Goal: Task Accomplishment & Management: Complete application form

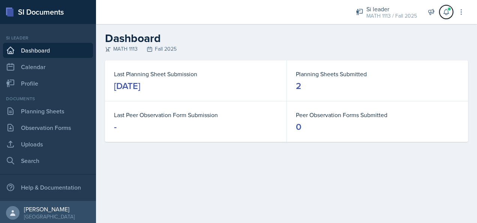
click at [450, 14] on button at bounding box center [445, 11] width 13 height 13
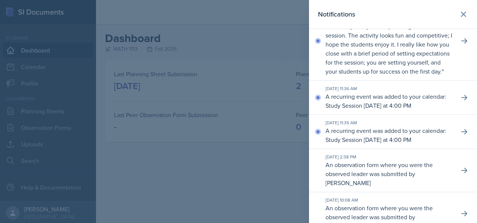
scroll to position [187, 0]
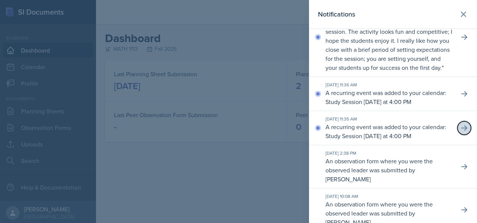
click at [460, 132] on icon at bounding box center [463, 127] width 7 height 7
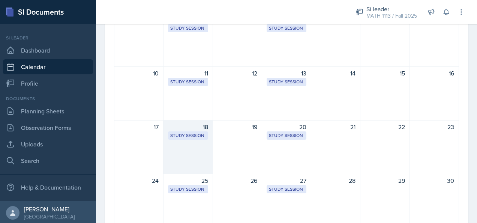
scroll to position [150, 0]
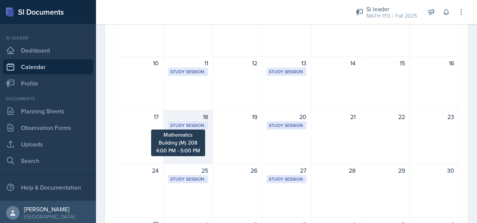
click at [189, 124] on div "Study Session" at bounding box center [187, 125] width 35 height 7
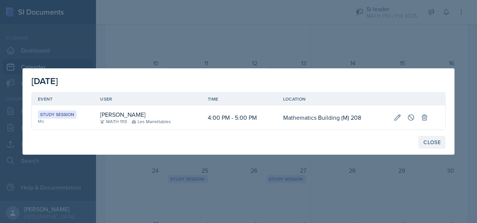
click at [431, 141] on div "Close" at bounding box center [431, 142] width 17 height 6
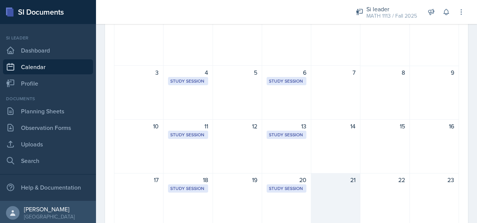
scroll to position [37, 0]
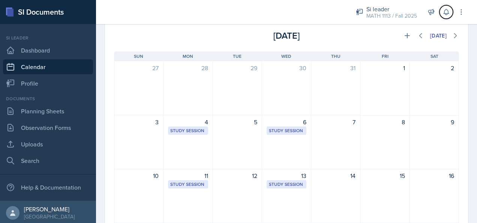
click at [446, 15] on icon at bounding box center [445, 12] width 5 height 6
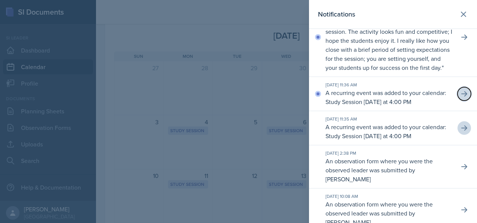
click at [461, 96] on icon at bounding box center [464, 93] width 6 height 5
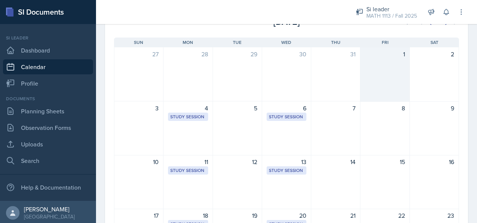
scroll to position [0, 0]
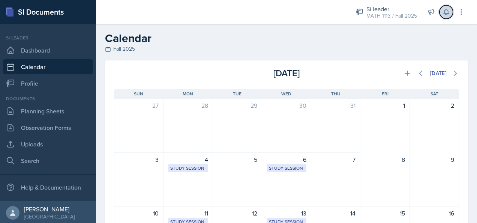
click at [447, 16] on button at bounding box center [445, 11] width 13 height 13
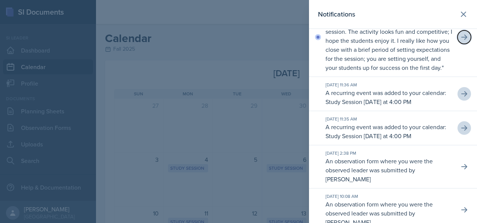
click at [460, 41] on icon at bounding box center [463, 36] width 7 height 7
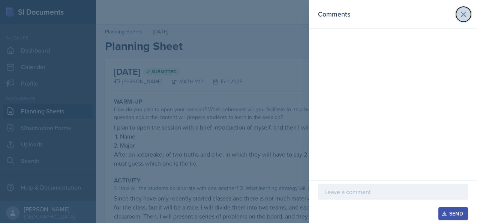
click at [459, 16] on icon at bounding box center [463, 14] width 9 height 9
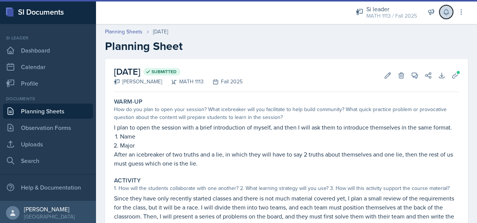
click at [442, 11] on button at bounding box center [445, 11] width 13 height 13
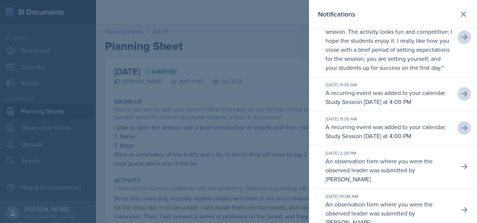
click at [404, 72] on p "[PERSON_NAME] commented on your planning sheet for [DATE]: " Great planning she…" at bounding box center [388, 40] width 127 height 63
click at [460, 41] on icon at bounding box center [463, 36] width 7 height 7
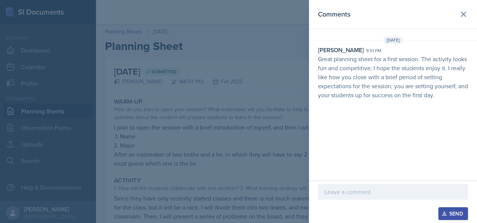
click at [338, 190] on p at bounding box center [392, 191] width 137 height 9
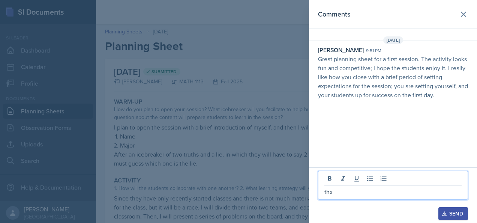
click at [456, 212] on div "Send" at bounding box center [453, 213] width 20 height 6
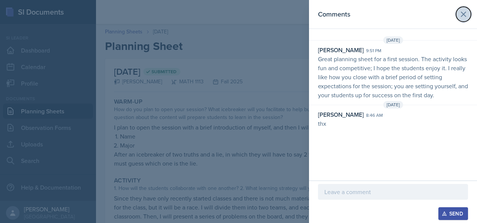
click at [463, 14] on icon at bounding box center [463, 14] width 4 height 4
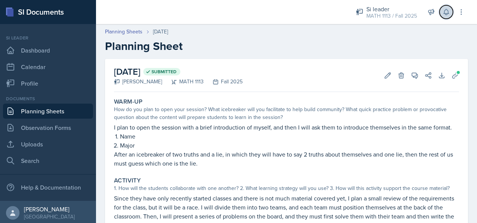
click at [447, 12] on icon at bounding box center [445, 12] width 5 height 6
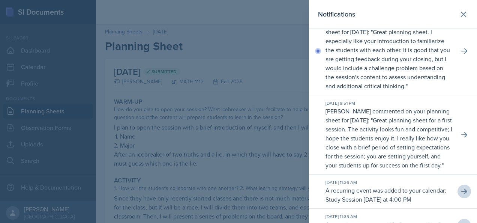
scroll to position [37, 0]
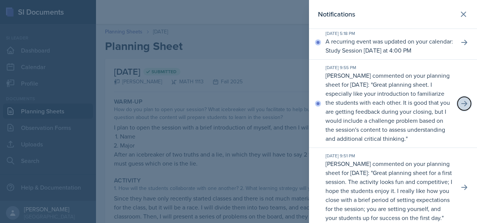
click at [460, 107] on icon at bounding box center [463, 103] width 7 height 7
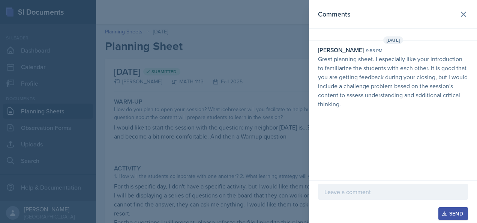
click at [361, 193] on p at bounding box center [392, 191] width 137 height 9
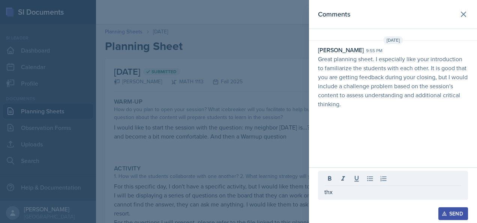
click at [452, 214] on div "Send" at bounding box center [453, 213] width 20 height 6
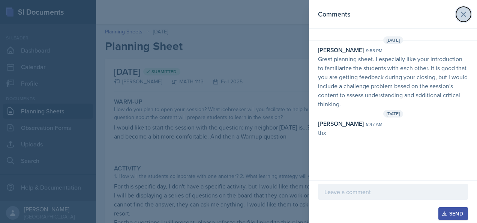
click at [465, 12] on icon at bounding box center [463, 14] width 4 height 4
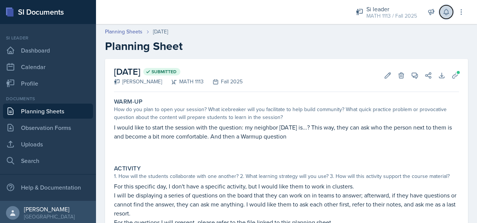
click at [446, 15] on icon at bounding box center [445, 12] width 5 height 6
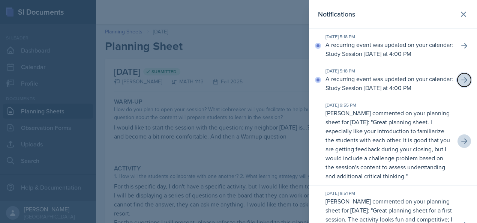
click at [460, 84] on icon at bounding box center [463, 79] width 7 height 7
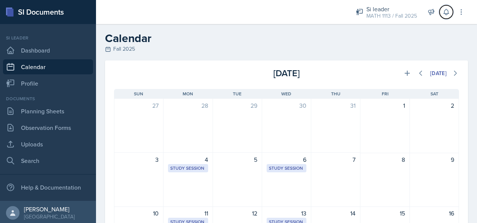
click at [450, 13] on button at bounding box center [445, 11] width 13 height 13
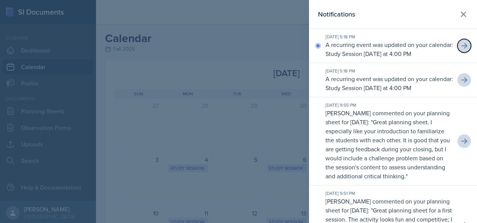
click at [460, 49] on icon at bounding box center [463, 45] width 7 height 7
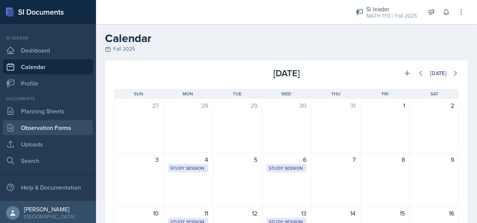
click at [42, 127] on link "Observation Forms" at bounding box center [48, 127] width 90 height 15
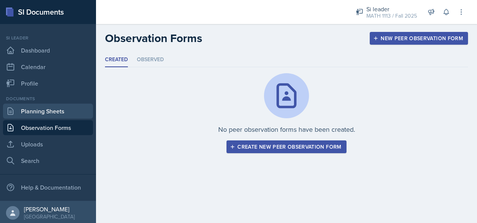
click at [57, 106] on link "Planning Sheets" at bounding box center [48, 110] width 90 height 15
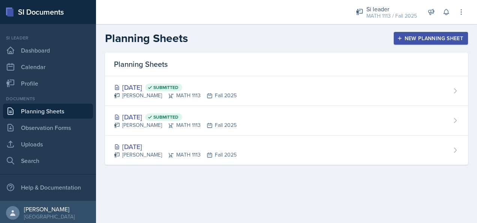
click at [437, 35] on div "New Planning Sheet" at bounding box center [430, 38] width 64 height 6
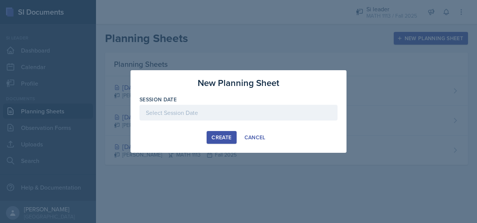
click at [219, 118] on div at bounding box center [238, 113] width 198 height 16
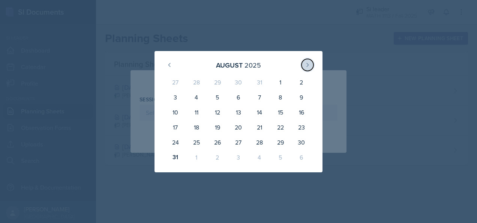
click at [303, 62] on button at bounding box center [307, 65] width 12 height 12
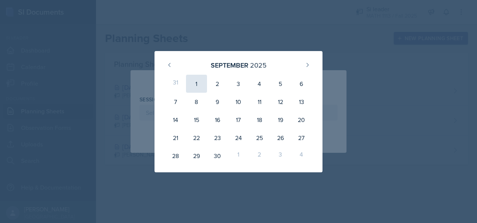
click at [196, 82] on div "1" at bounding box center [196, 84] width 21 height 18
type input "[DATE]"
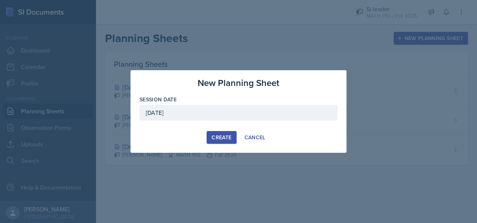
click at [221, 136] on div "Create" at bounding box center [221, 137] width 20 height 6
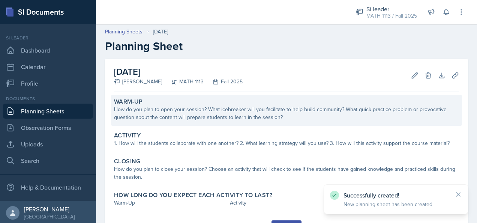
click at [206, 108] on div "How do you plan to open your session? What icebreaker will you facilitate to he…" at bounding box center [286, 113] width 345 height 16
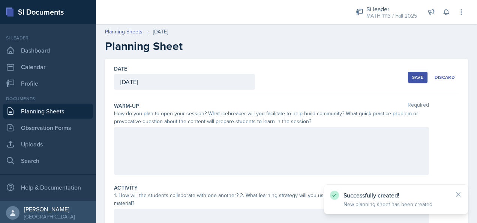
click at [197, 148] on div at bounding box center [271, 151] width 315 height 48
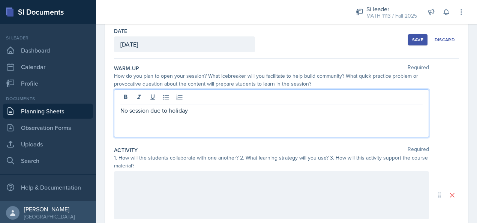
click at [176, 173] on div at bounding box center [271, 195] width 315 height 48
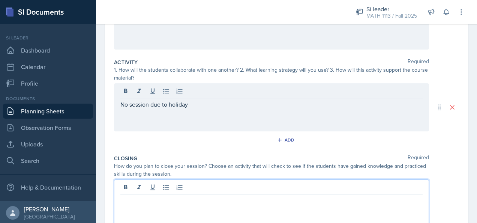
click at [155, 196] on p at bounding box center [271, 200] width 302 height 9
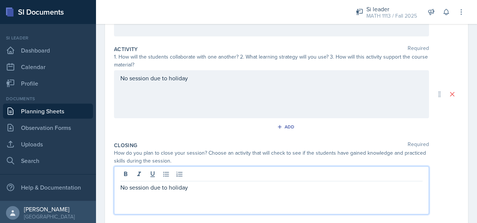
scroll to position [200, 0]
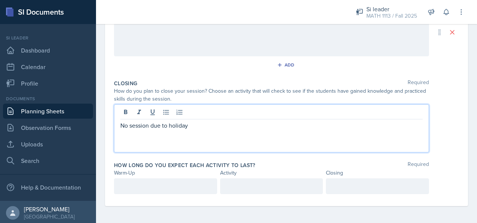
click at [193, 182] on p at bounding box center [165, 185] width 90 height 9
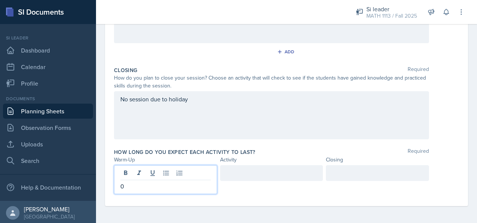
click at [236, 174] on div at bounding box center [271, 173] width 103 height 16
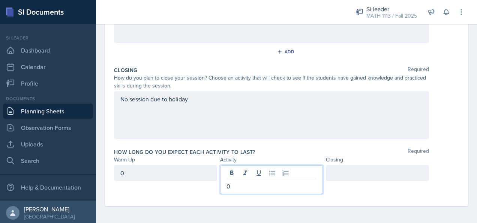
click at [366, 172] on div at bounding box center [377, 173] width 103 height 16
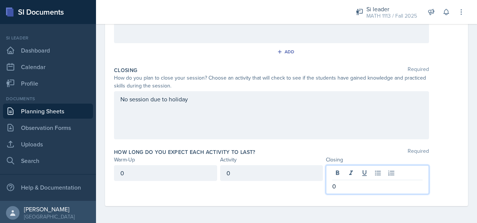
click at [249, 142] on div "Closing Required How do you plan to close your session? Choose an activity that…" at bounding box center [286, 104] width 345 height 82
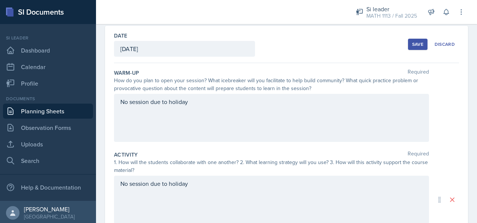
scroll to position [13, 0]
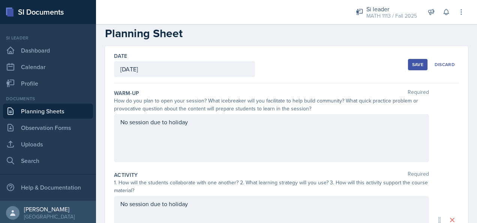
click at [412, 63] on div "Save" at bounding box center [417, 64] width 11 height 6
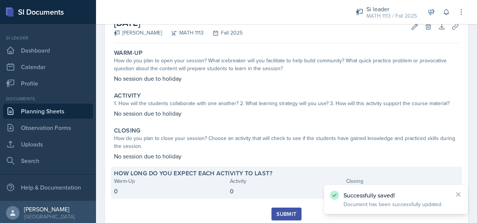
scroll to position [73, 0]
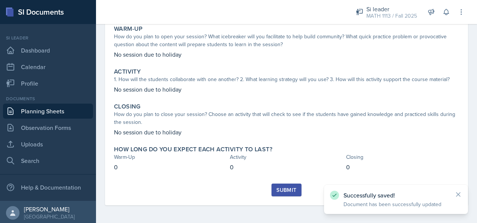
click at [288, 190] on div "Submit" at bounding box center [286, 190] width 20 height 6
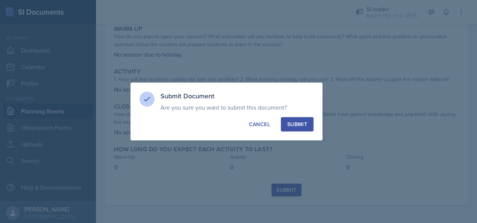
click at [303, 128] on button "Submit" at bounding box center [297, 124] width 33 height 14
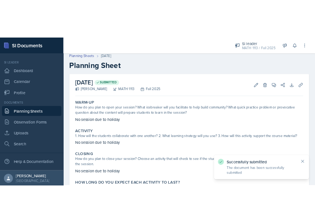
scroll to position [0, 0]
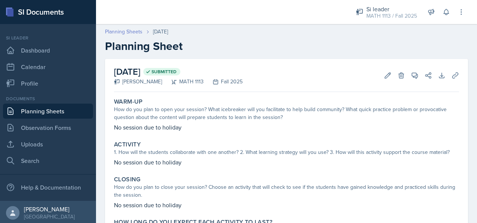
click at [135, 31] on link "Planning Sheets" at bounding box center [123, 32] width 37 height 8
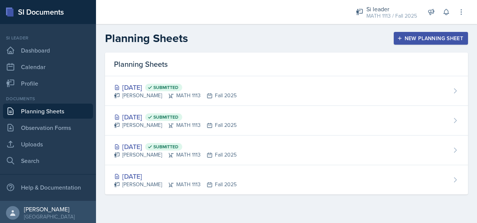
click at [406, 38] on div "New Planning Sheet" at bounding box center [430, 38] width 64 height 6
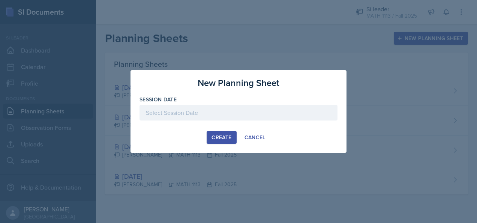
click at [220, 139] on div "New Planning Sheet Session Date [DATE] 27 28 29 30 31 1 2 3 4 5 6 7 8 9 10 11 1…" at bounding box center [238, 111] width 216 height 82
click at [220, 140] on div "Create" at bounding box center [221, 137] width 20 height 6
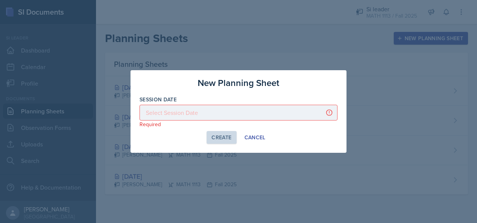
click at [231, 106] on div at bounding box center [238, 113] width 198 height 16
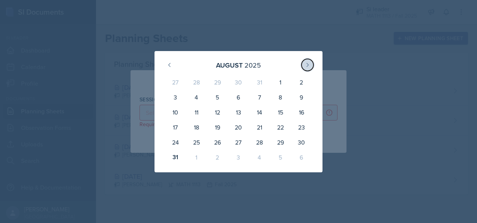
click at [305, 62] on icon at bounding box center [307, 65] width 6 height 6
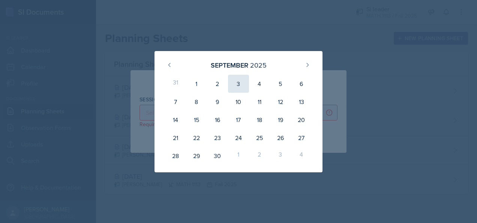
click at [243, 82] on div "3" at bounding box center [238, 84] width 21 height 18
type input "[DATE]"
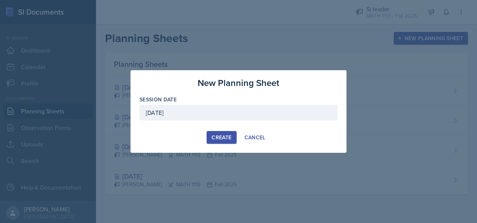
click at [222, 136] on div "Create" at bounding box center [221, 137] width 20 height 6
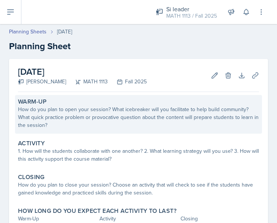
click at [199, 115] on div "How do you plan to open your session? What icebreaker will you facilitate to he…" at bounding box center [138, 117] width 241 height 24
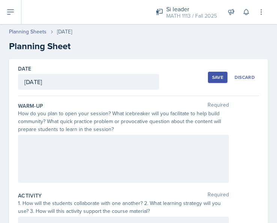
click at [82, 155] on div at bounding box center [123, 159] width 211 height 48
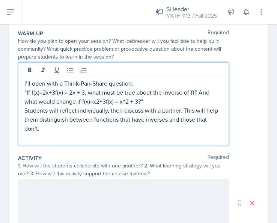
scroll to position [75, 0]
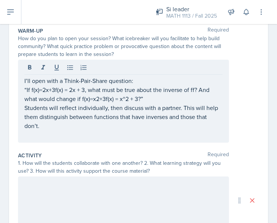
click at [94, 191] on div at bounding box center [123, 200] width 211 height 48
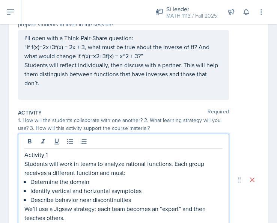
scroll to position [142, 0]
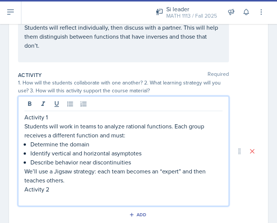
click at [43, 198] on p at bounding box center [123, 197] width 198 height 9
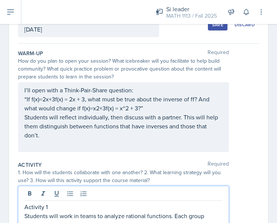
scroll to position [37, 0]
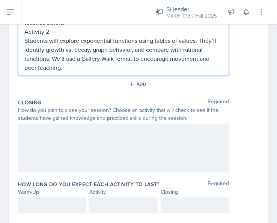
click at [180, 144] on div at bounding box center [123, 147] width 211 height 48
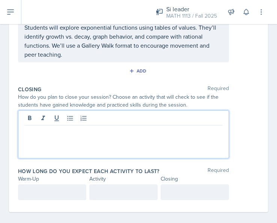
scroll to position [299, 0]
click at [94, 133] on p at bounding box center [123, 131] width 198 height 9
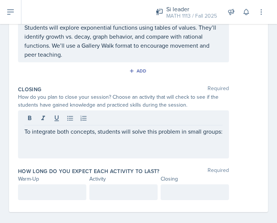
click at [64, 154] on p at bounding box center [123, 149] width 198 height 9
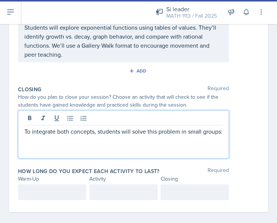
click at [49, 144] on p at bounding box center [123, 140] width 198 height 9
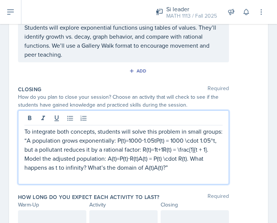
click at [164, 172] on p "“A population grows exponentially: P(t)=1000⋅1.05tP(t) = 1000 \cdot 1.05^t, but…" at bounding box center [123, 154] width 198 height 36
click at [161, 172] on p "“A population grows exponentially: P(t)=1000⋅1.05tP(t) = 1000 \cdot 1.05^t, but…" at bounding box center [123, 154] width 198 height 36
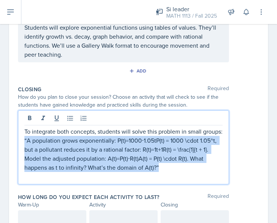
drag, startPoint x: 178, startPoint y: 175, endPoint x: 28, endPoint y: 150, distance: 152.4
click at [25, 149] on p "“A population grows exponentially: P(t)=1000⋅1.05tP(t) = 1000 \cdot 1.05^t, but…" at bounding box center [123, 154] width 198 height 36
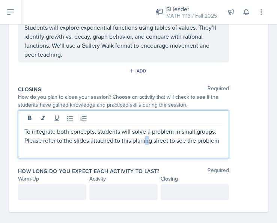
drag, startPoint x: 149, startPoint y: 141, endPoint x: 150, endPoint y: 138, distance: 3.9
click at [149, 140] on p "Please refer to the slides attached to this planing sheet to see the problem" at bounding box center [123, 140] width 198 height 9
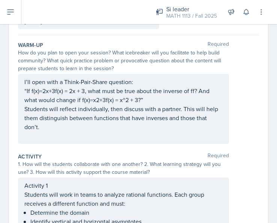
scroll to position [37, 0]
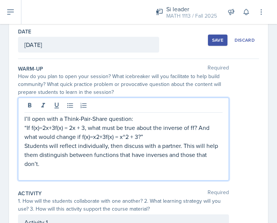
drag, startPoint x: 55, startPoint y: 115, endPoint x: 73, endPoint y: 120, distance: 17.9
click at [71, 118] on div "I’ll open with a Think-Pair-Share question: “If f(x)=2x+3f(x) = 2x + 3, what mu…" at bounding box center [123, 145] width 198 height 63
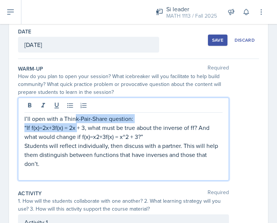
click at [77, 124] on div "I’ll open with a Think-Pair-Share question: “If f(x)=2x+3f(x) = 2x + 3, what mu…" at bounding box center [123, 145] width 198 height 63
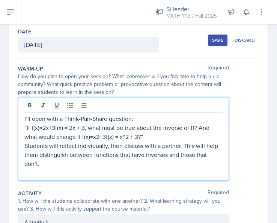
click at [85, 127] on p "“If f(x)=2x+3f(x) = 2x + 3, what must be true about the inverse of ff? And what…" at bounding box center [123, 132] width 198 height 18
click at [83, 127] on p "“If f(x)=2x+3f(x) = 2x + 3, what must be true about the inverse of ff? And what…" at bounding box center [123, 132] width 198 height 18
click at [85, 127] on p "“If f(x)=2x+3f(x) = 2,x + 3 what must be true about the inverse of ff? And what…" at bounding box center [123, 132] width 198 height 18
drag, startPoint x: 84, startPoint y: 127, endPoint x: 58, endPoint y: 129, distance: 25.9
click at [60, 129] on p "“If f(x)=2x+3f(x) = 2,x + 3 what must be true about the inverse of ff? And what…" at bounding box center [123, 132] width 198 height 18
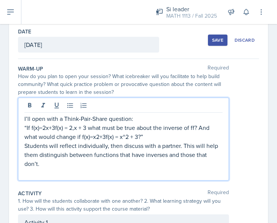
click at [58, 129] on p "“If f(x)=2x+3f(x) = 2,x + 3 what must be true about the inverse of ff? And what…" at bounding box center [123, 132] width 198 height 18
drag, startPoint x: 55, startPoint y: 127, endPoint x: 84, endPoint y: 127, distance: 28.9
click at [84, 127] on p "“If f(x)=2x+3f(x) = 2,x + 3 what must be true about the inverse of ff? And what…" at bounding box center [123, 132] width 198 height 18
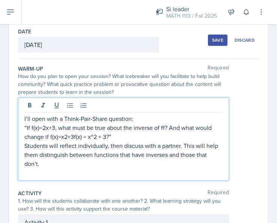
click at [74, 137] on p "“If f(x)=2x+3, what must be true about the inverse of ff? And what would change…" at bounding box center [123, 132] width 198 height 18
click at [72, 139] on p "“If f(x)=2x+3, what must be true about the inverse of ff? And what would change…" at bounding box center [123, 132] width 198 height 18
click at [88, 134] on p "“If f(x)=2x+3, what must be true about the inverse of ff? And what would change…" at bounding box center [123, 132] width 198 height 18
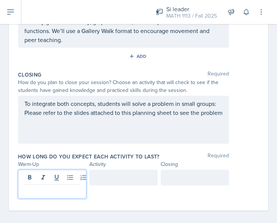
scroll to position [327, 0]
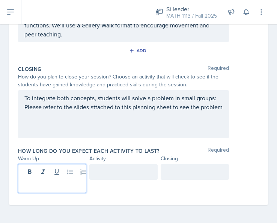
click at [41, 183] on p at bounding box center [51, 184] width 55 height 9
click at [139, 167] on div at bounding box center [123, 172] width 68 height 16
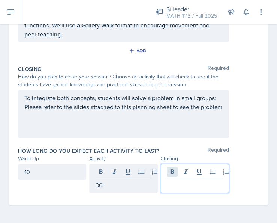
click at [174, 171] on div at bounding box center [194, 178] width 68 height 29
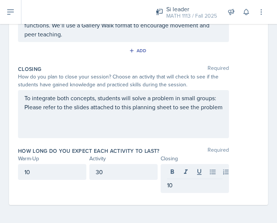
click at [251, 130] on div "To integrate both concepts, students will solve a problem in small groups: Plea…" at bounding box center [138, 114] width 241 height 48
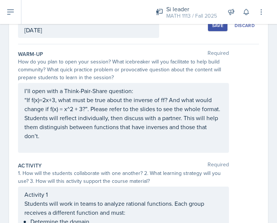
click at [83, 149] on p at bounding box center [123, 144] width 198 height 9
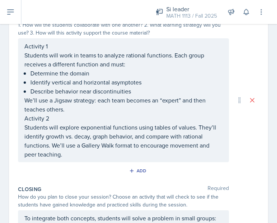
scroll to position [252, 0]
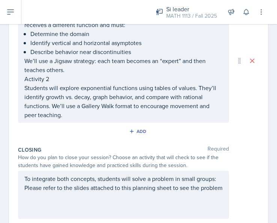
click at [84, 119] on p "Students will explore exponential functions using tables of values. They’ll ide…" at bounding box center [123, 101] width 198 height 36
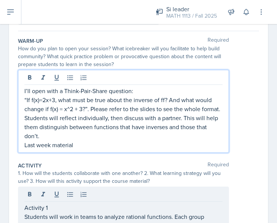
scroll to position [78, 0]
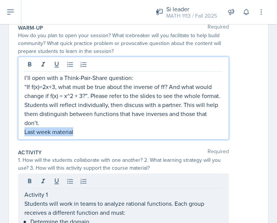
drag, startPoint x: 82, startPoint y: 139, endPoint x: 22, endPoint y: 138, distance: 60.0
click at [22, 138] on div "I’ll open with a Think-Pair-Share question: “If f(x)=2x+3, what must be true ab…" at bounding box center [123, 98] width 211 height 83
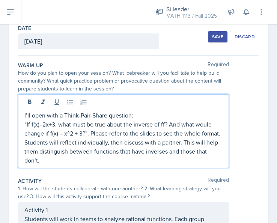
scroll to position [0, 0]
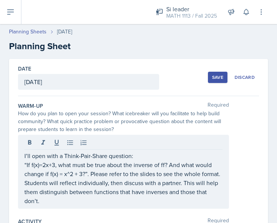
drag, startPoint x: 22, startPoint y: 165, endPoint x: 38, endPoint y: 173, distance: 18.4
click at [37, 179] on div "I’ll open with a Think-Pair-Share question: “If f(x)=2x+3, what must be true ab…" at bounding box center [123, 172] width 211 height 74
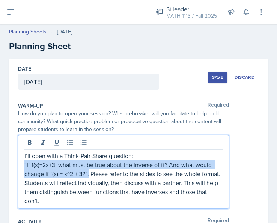
drag, startPoint x: 88, startPoint y: 173, endPoint x: 24, endPoint y: 163, distance: 65.0
click at [24, 163] on p "“If f(x)=2x+3, what must be true about the inverse of ff? And what would change…" at bounding box center [123, 169] width 198 height 18
copy p "“If f(x)=2x+3, what must be true about the inverse of ff? And what would change…"
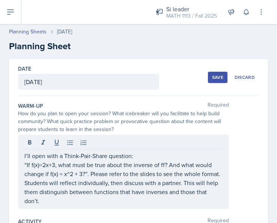
click at [244, 145] on div "I’ll open with a Think-Pair-Share question: “If f(x)=2x+3, what must be true ab…" at bounding box center [138, 172] width 241 height 74
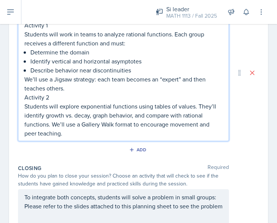
scroll to position [238, 0]
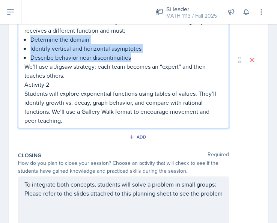
drag, startPoint x: 29, startPoint y: 47, endPoint x: 136, endPoint y: 65, distance: 108.7
click at [139, 66] on div "Activity 1 Students will work in teams to analyze rational functions. Each grou…" at bounding box center [123, 66] width 198 height 117
copy ul "Determine the domain Identify vertical and horizontal asymptotes Describe behav…"
